Goal: Use online tool/utility: Utilize a website feature to perform a specific function

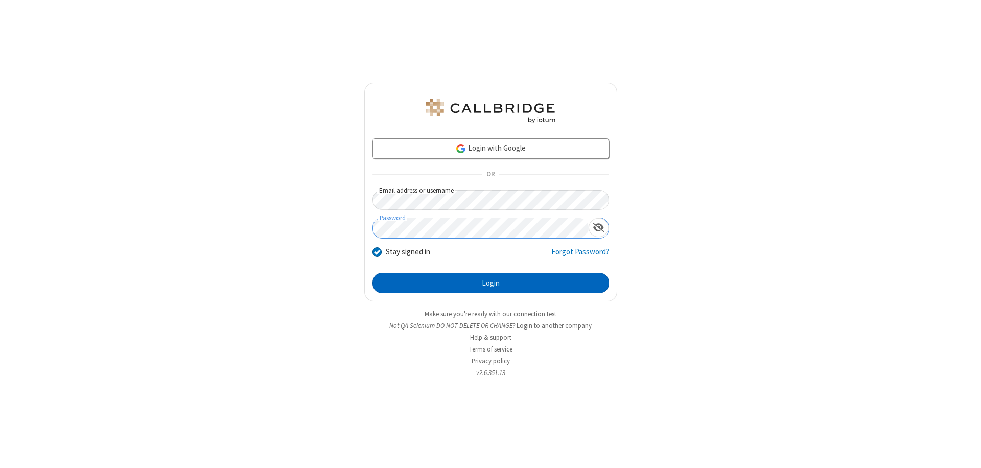
click at [491, 283] on button "Login" at bounding box center [491, 283] width 237 height 20
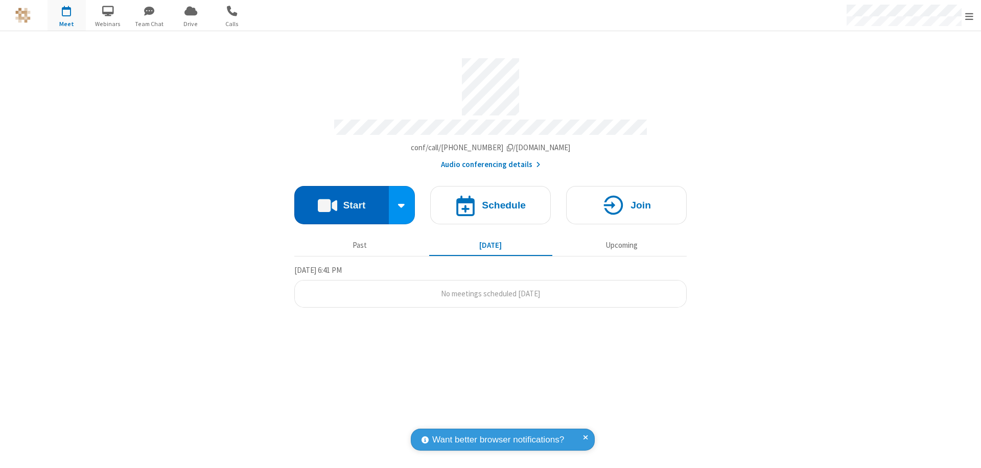
click at [341, 200] on button "Start" at bounding box center [341, 205] width 95 height 38
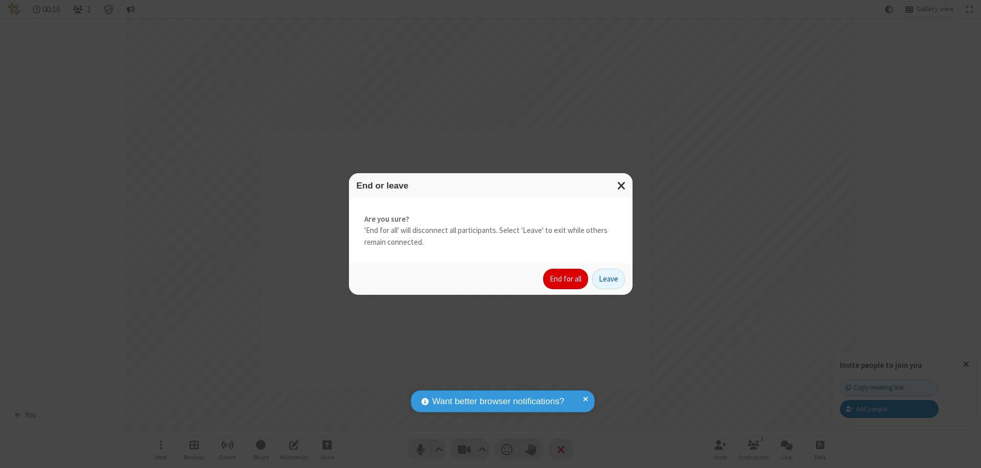
click at [566, 279] on button "End for all" at bounding box center [565, 279] width 45 height 20
